Goal: Information Seeking & Learning: Learn about a topic

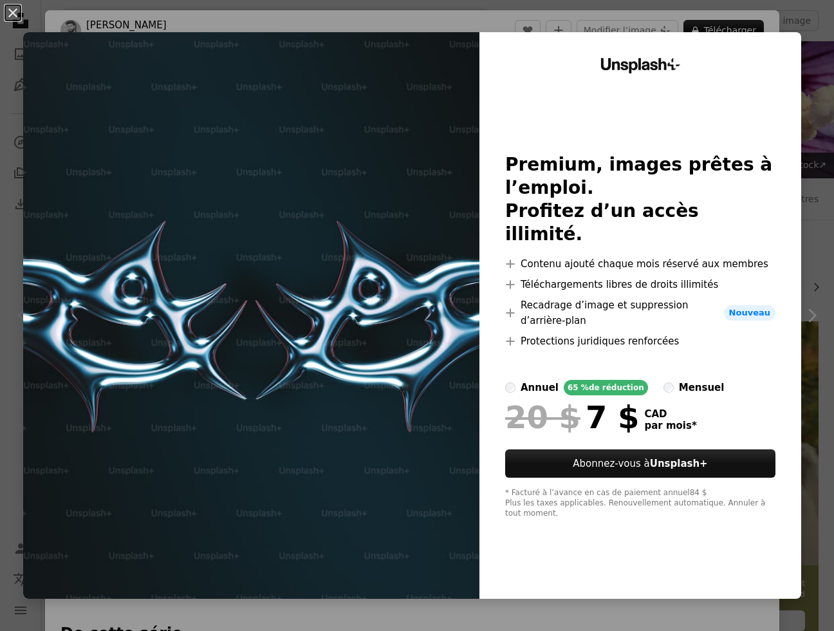
click at [803, 69] on div "An X shape Unsplash+ Premium, images prêtes à l’emploi. Profitez d’un accès ill…" at bounding box center [417, 315] width 834 height 631
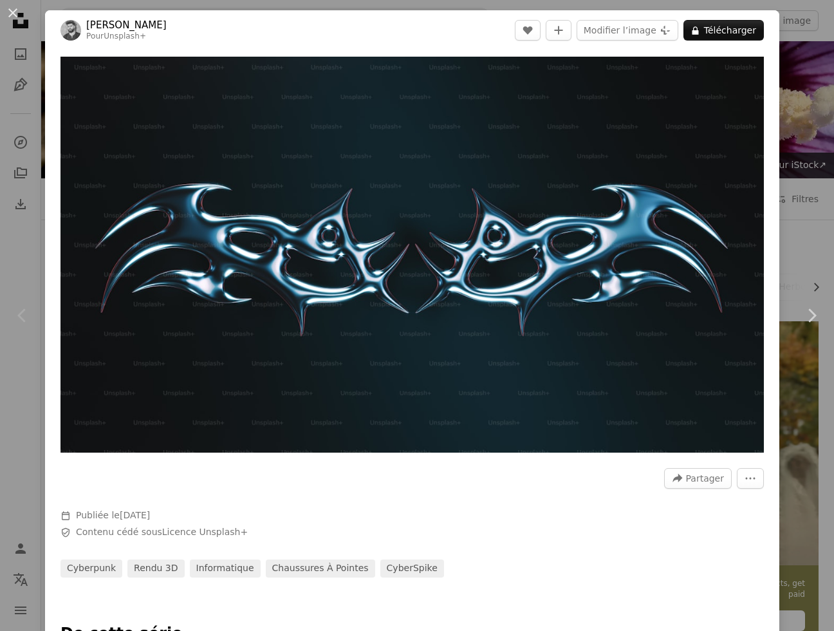
click at [793, 70] on div "An X shape Chevron left Chevron right [PERSON_NAME] Pour Unsplash+ A heart A pl…" at bounding box center [417, 315] width 834 height 631
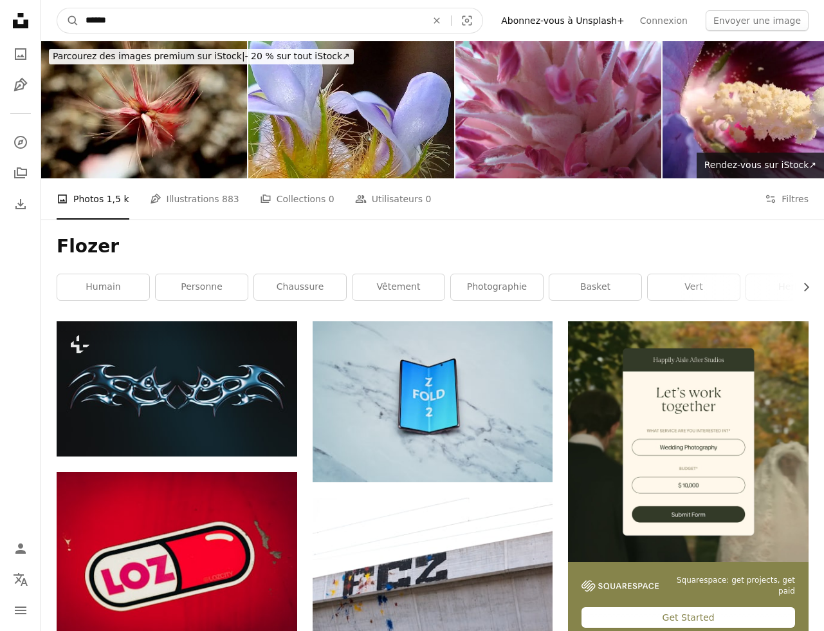
click at [232, 24] on input "******" at bounding box center [251, 20] width 344 height 24
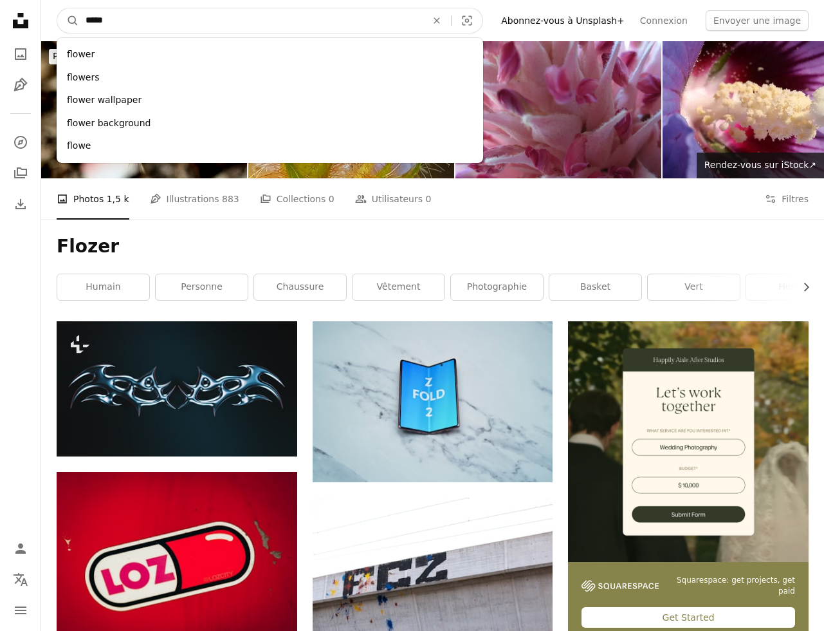
type input "******"
click button "A magnifying glass" at bounding box center [68, 20] width 22 height 24
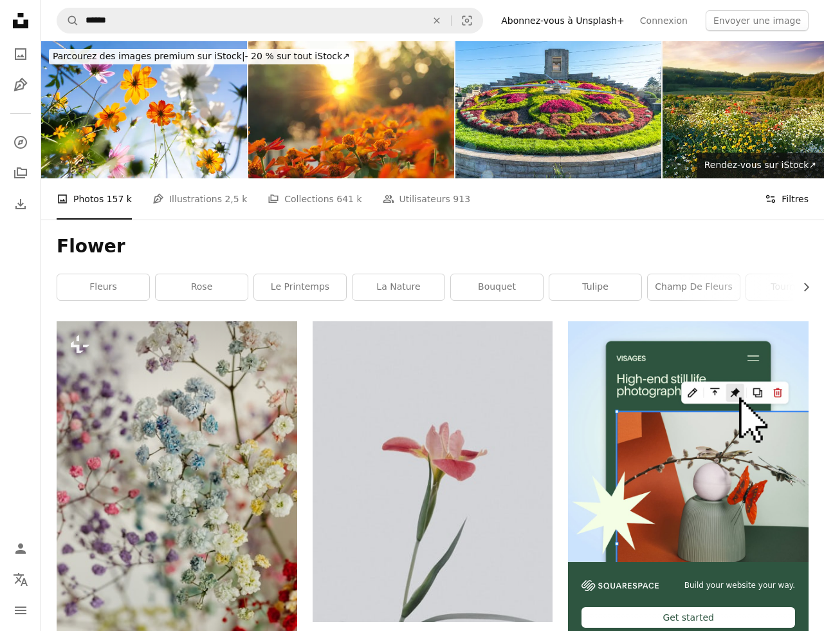
click at [790, 199] on button "Filters Filtres" at bounding box center [787, 198] width 44 height 41
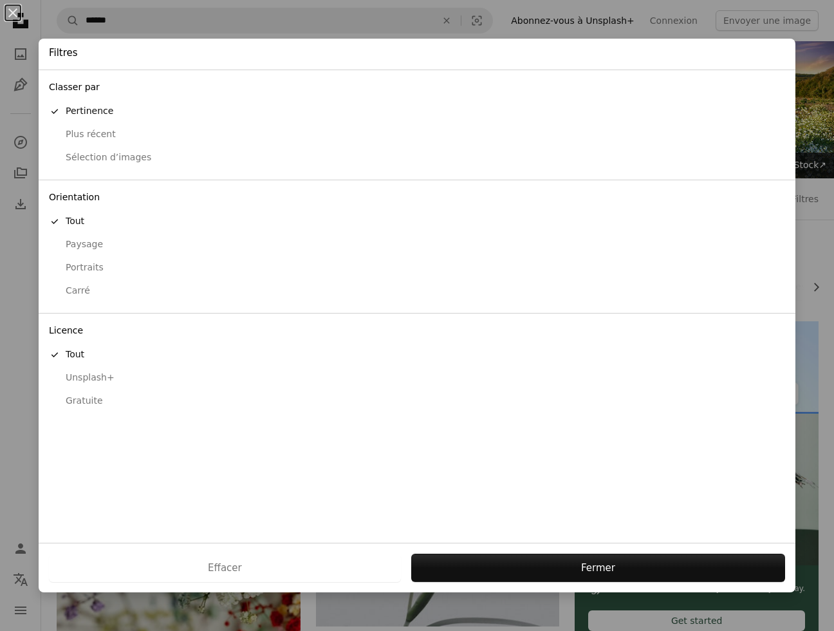
drag, startPoint x: 80, startPoint y: 404, endPoint x: 88, endPoint y: 402, distance: 8.1
click at [82, 403] on div "Gratuite" at bounding box center [417, 400] width 736 height 13
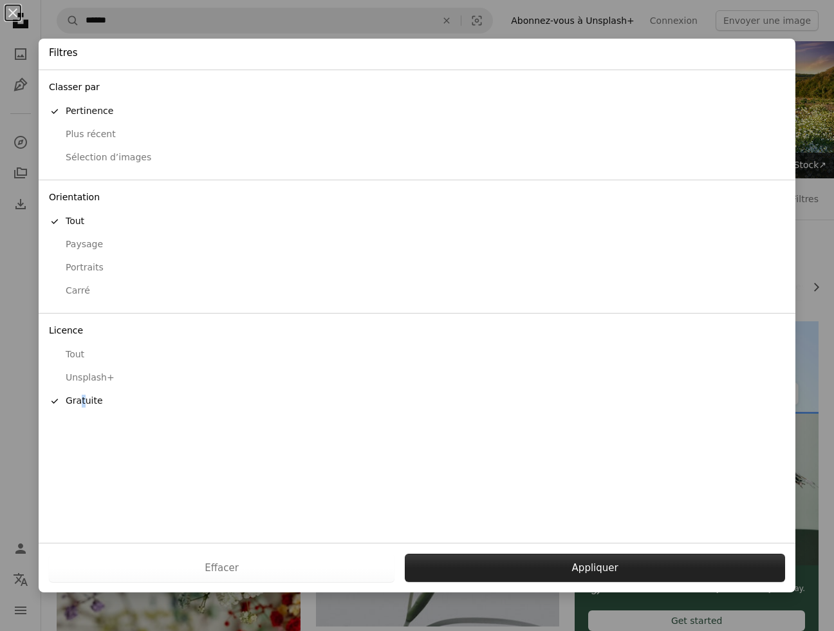
click at [550, 560] on button "Appliquer" at bounding box center [595, 567] width 380 height 28
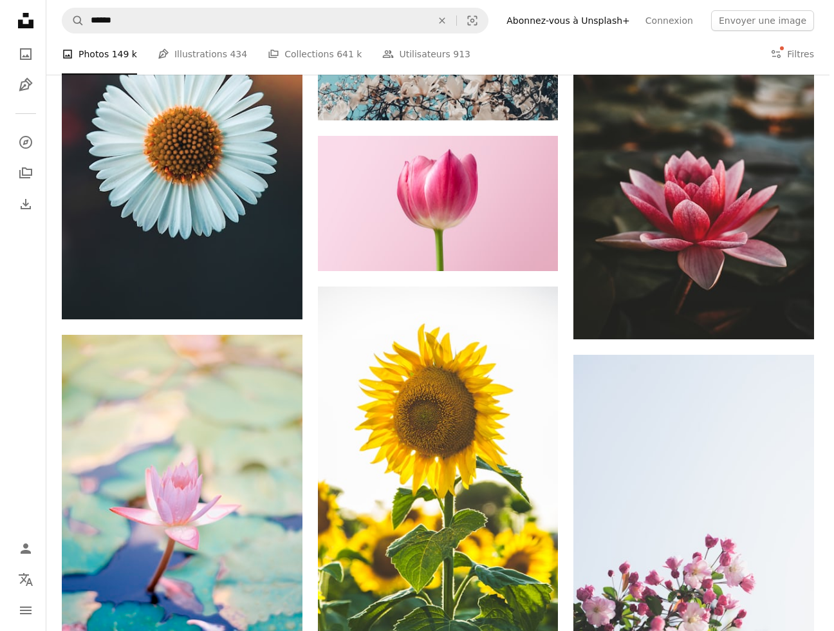
scroll to position [591, 0]
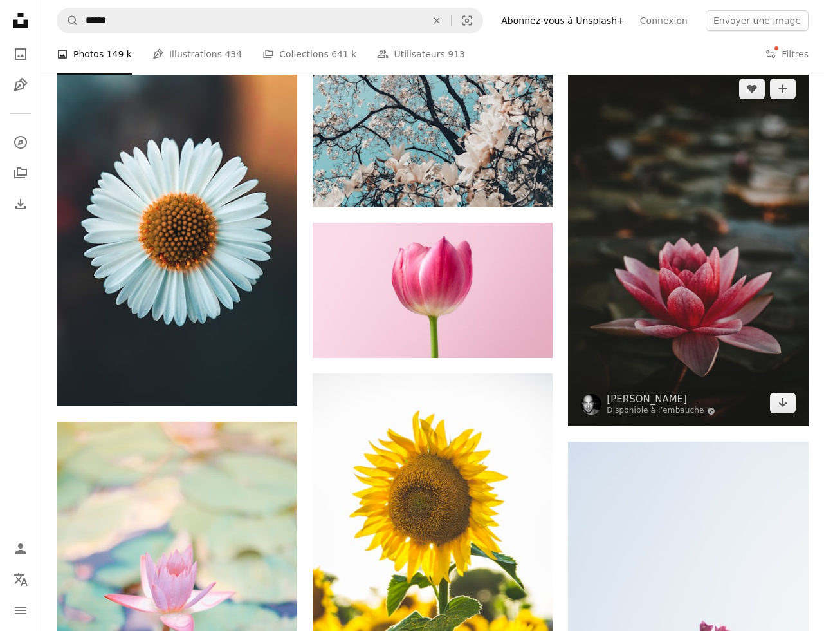
click at [686, 246] on img at bounding box center [688, 246] width 241 height 360
